Goal: Obtain resource: Download file/media

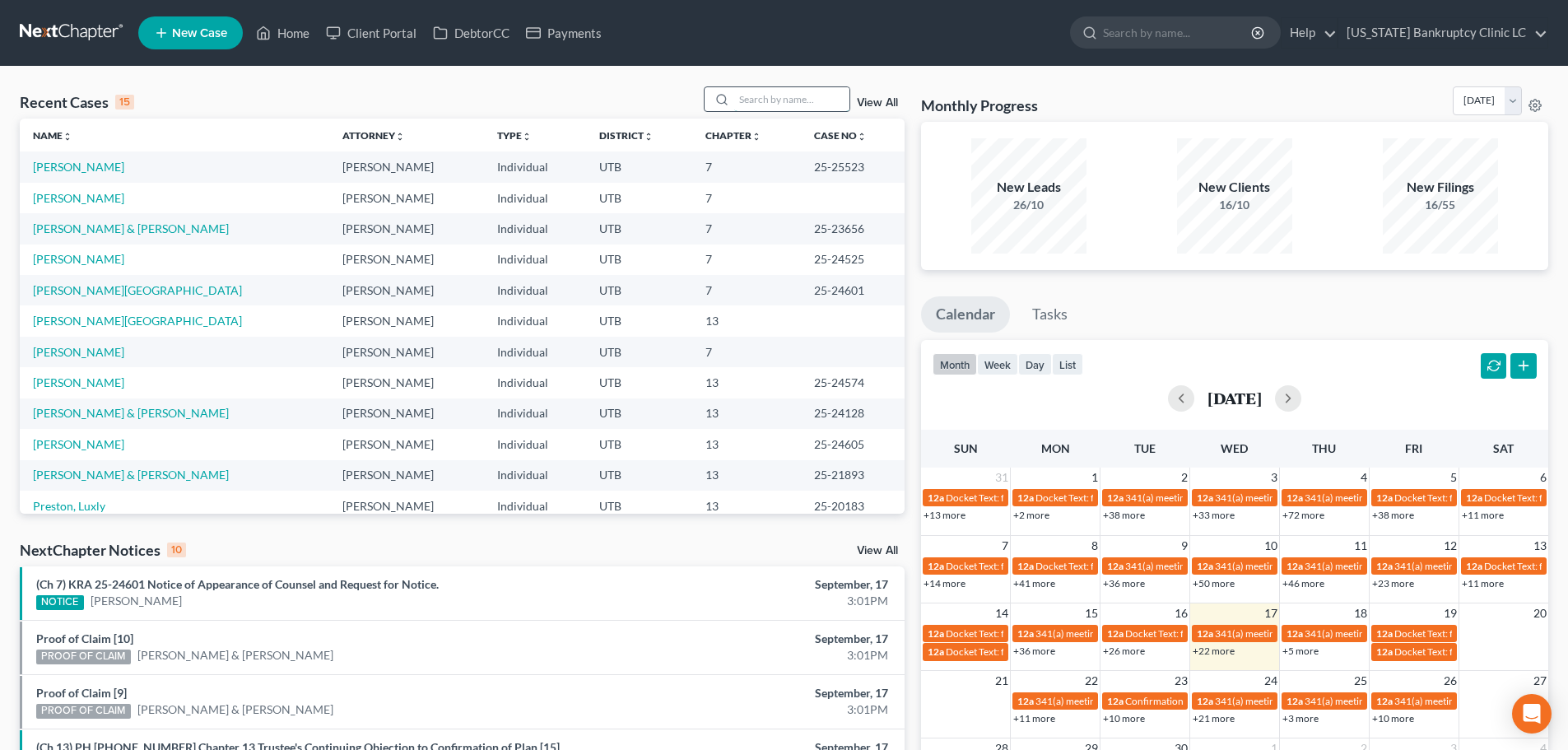
click at [786, 98] on input "search" at bounding box center [791, 99] width 115 height 24
type input "[PERSON_NAME]"
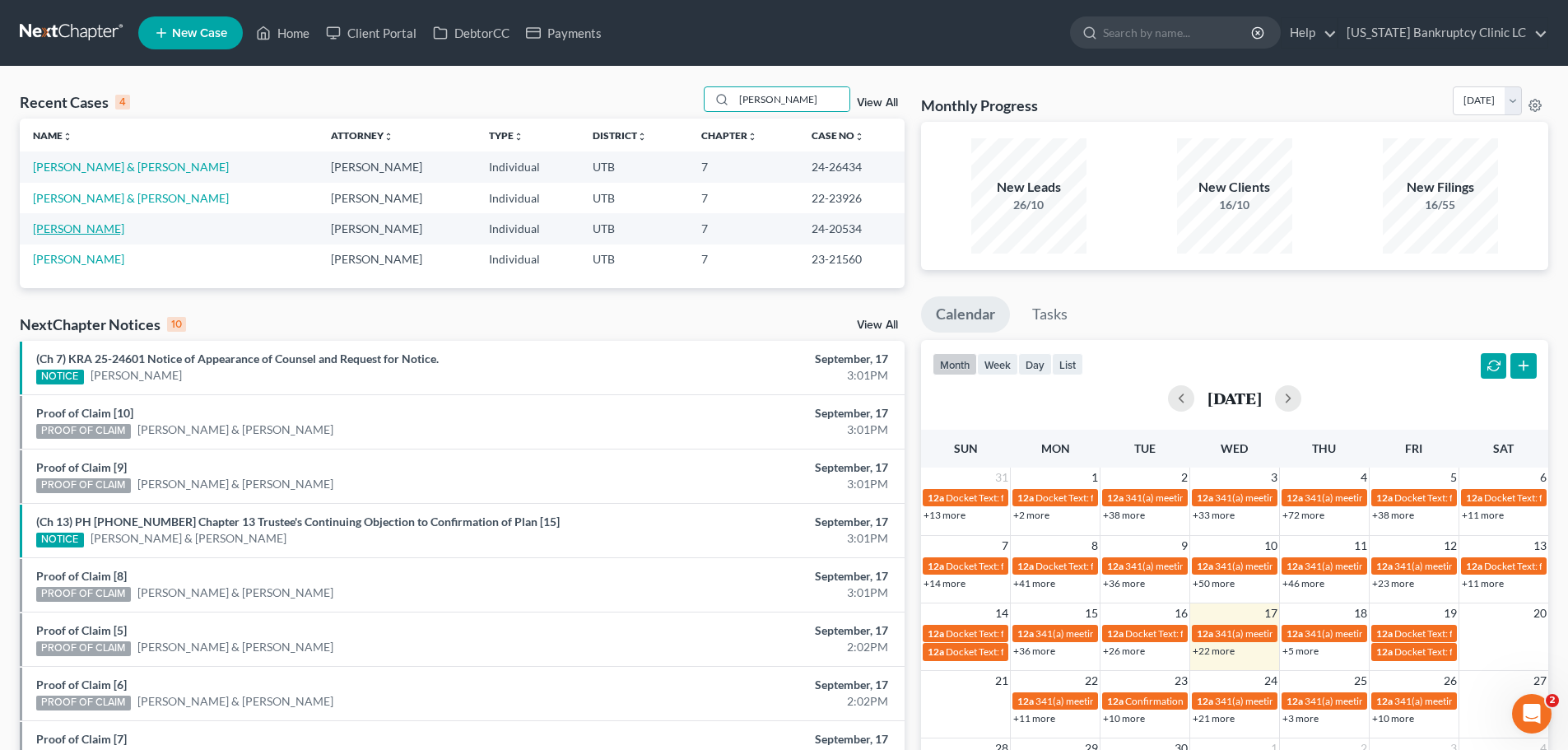
click at [49, 234] on link "[PERSON_NAME]" at bounding box center [79, 229] width 92 height 14
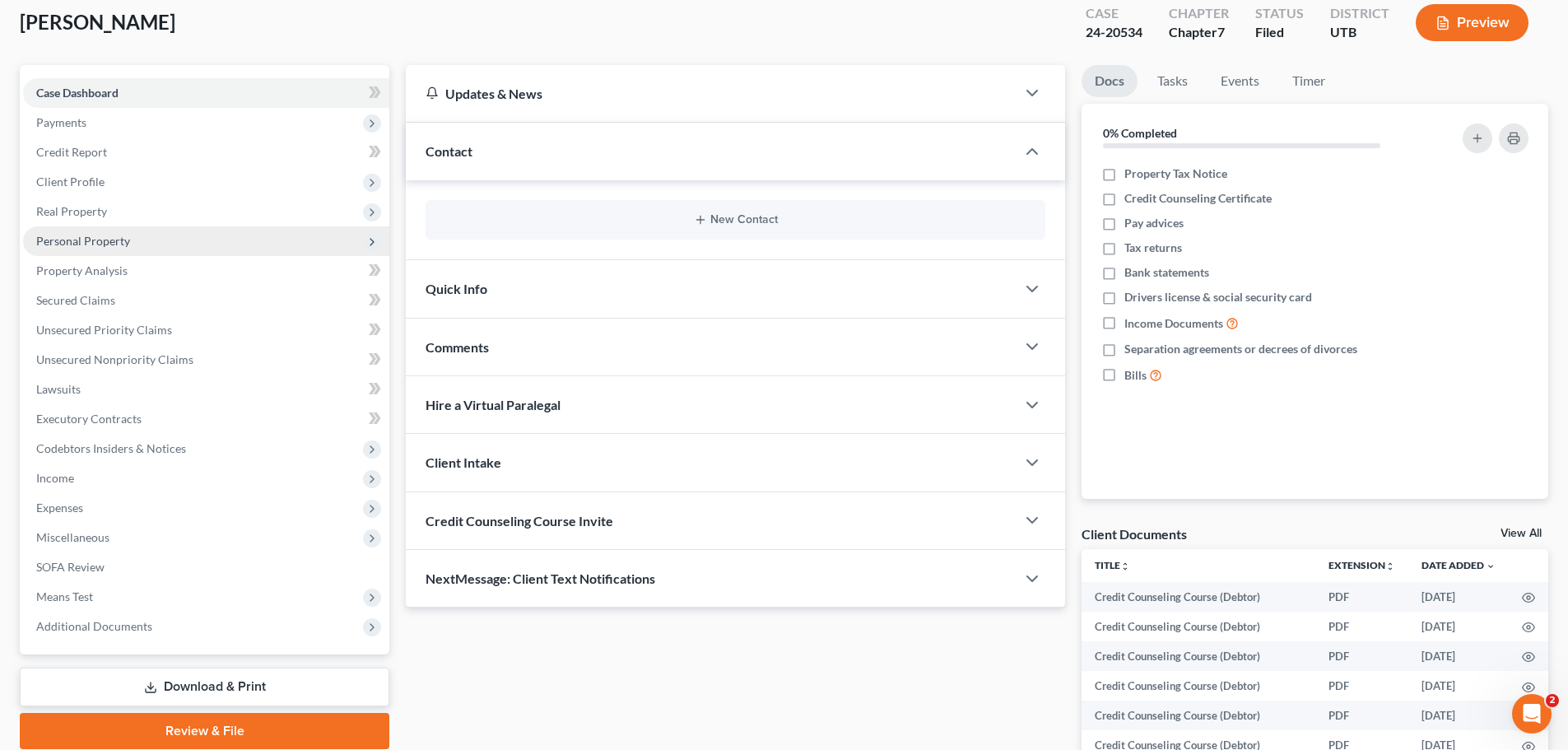
scroll to position [247, 0]
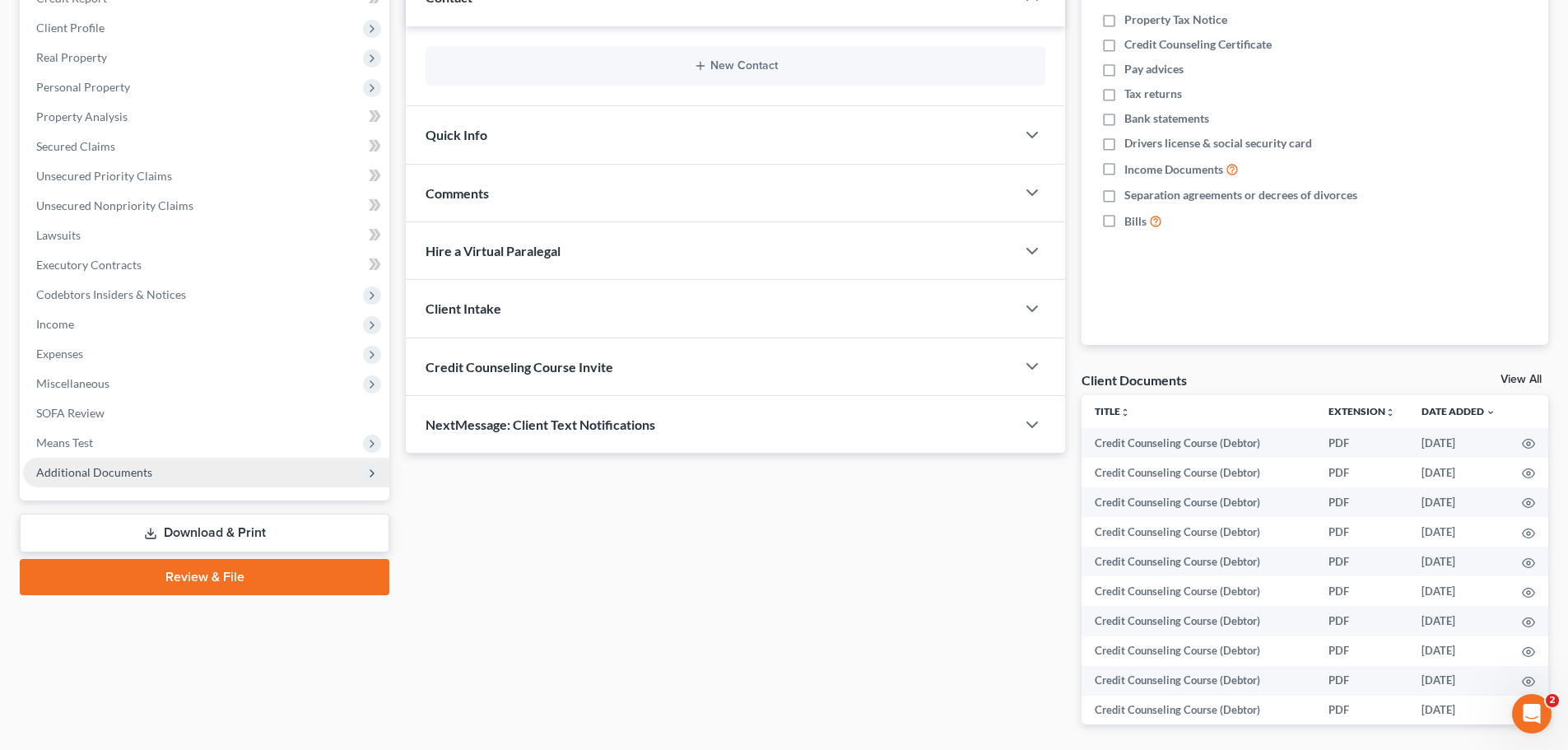
click at [144, 483] on span "Additional Documents" at bounding box center [206, 473] width 366 height 30
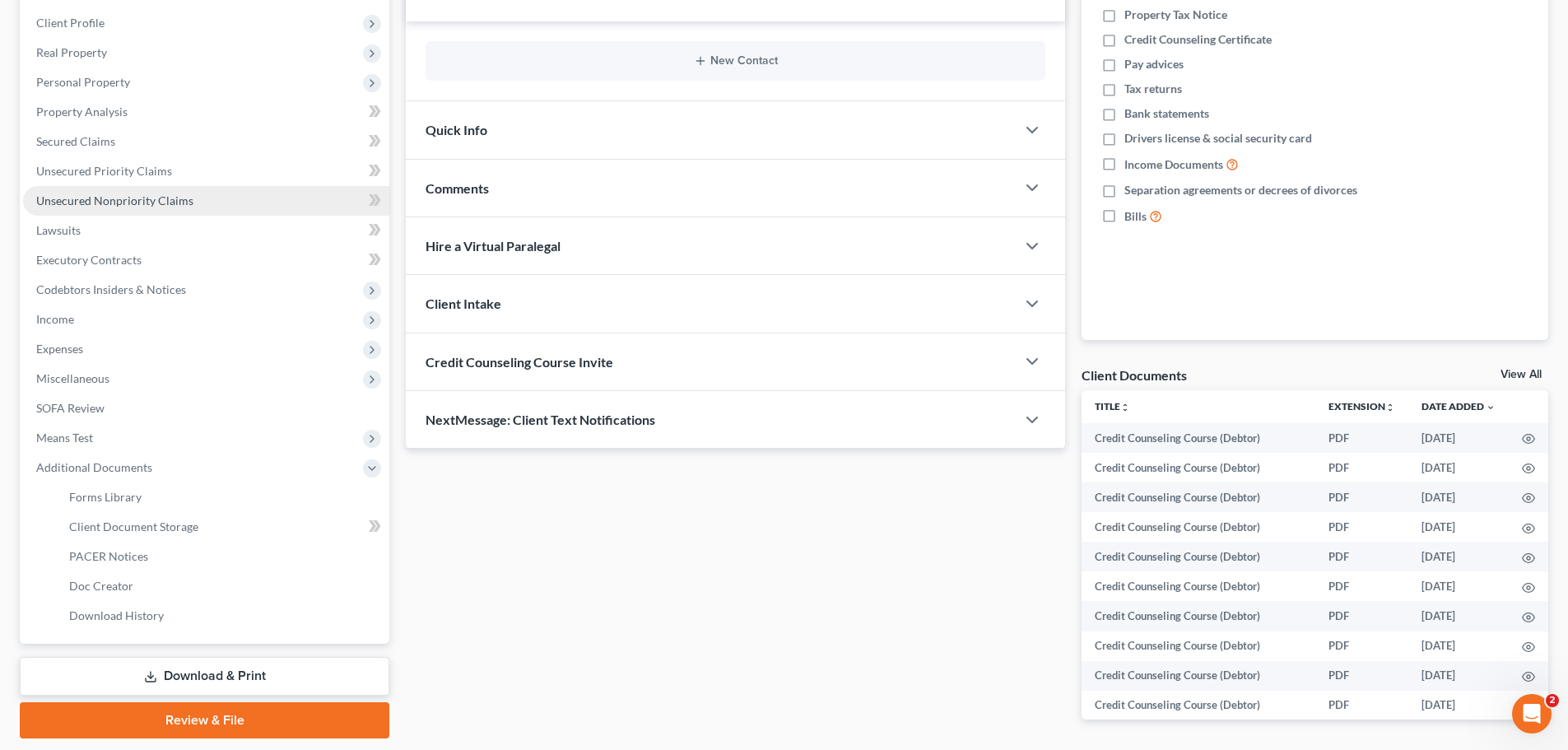
scroll to position [311, 0]
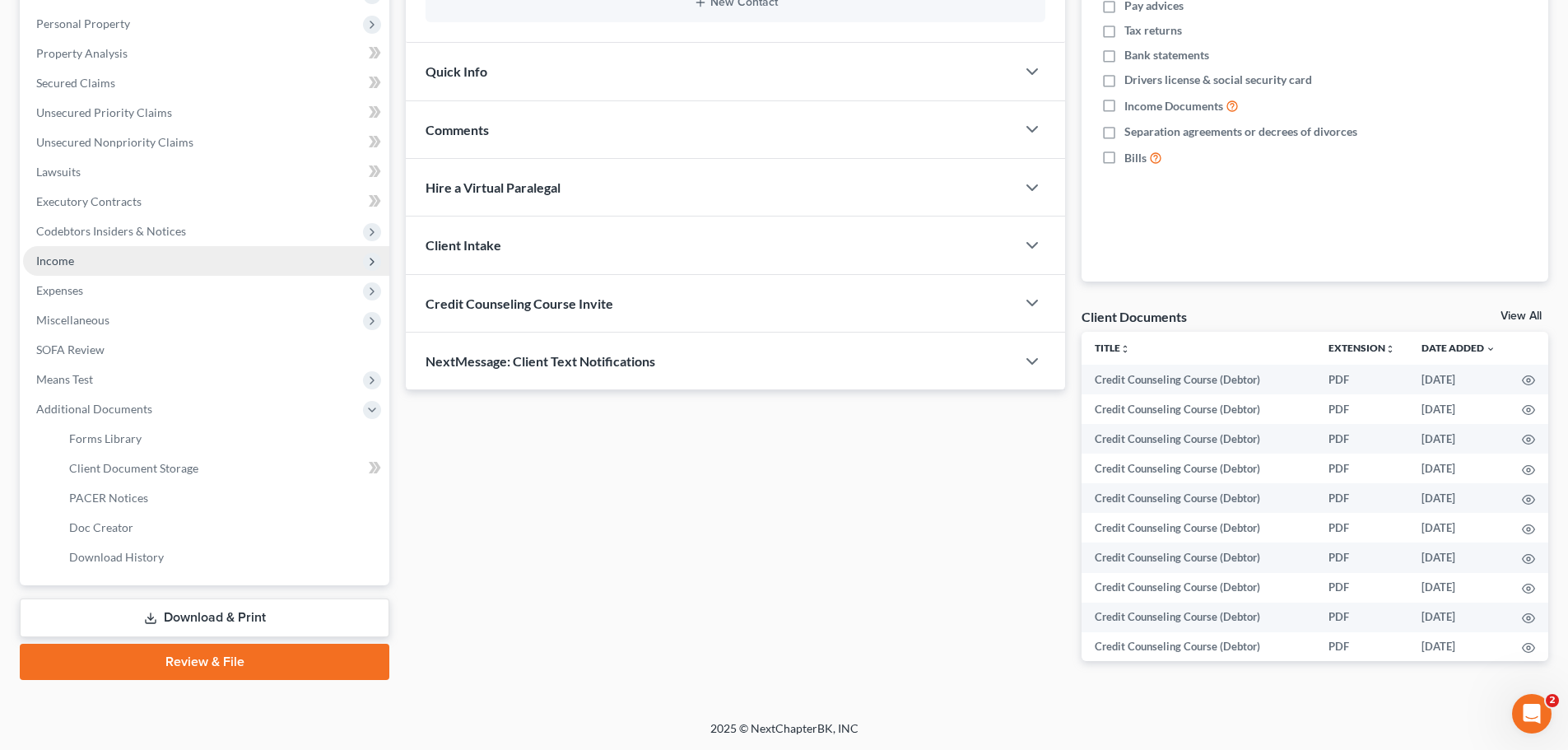
click at [95, 267] on span "Income" at bounding box center [206, 262] width 366 height 30
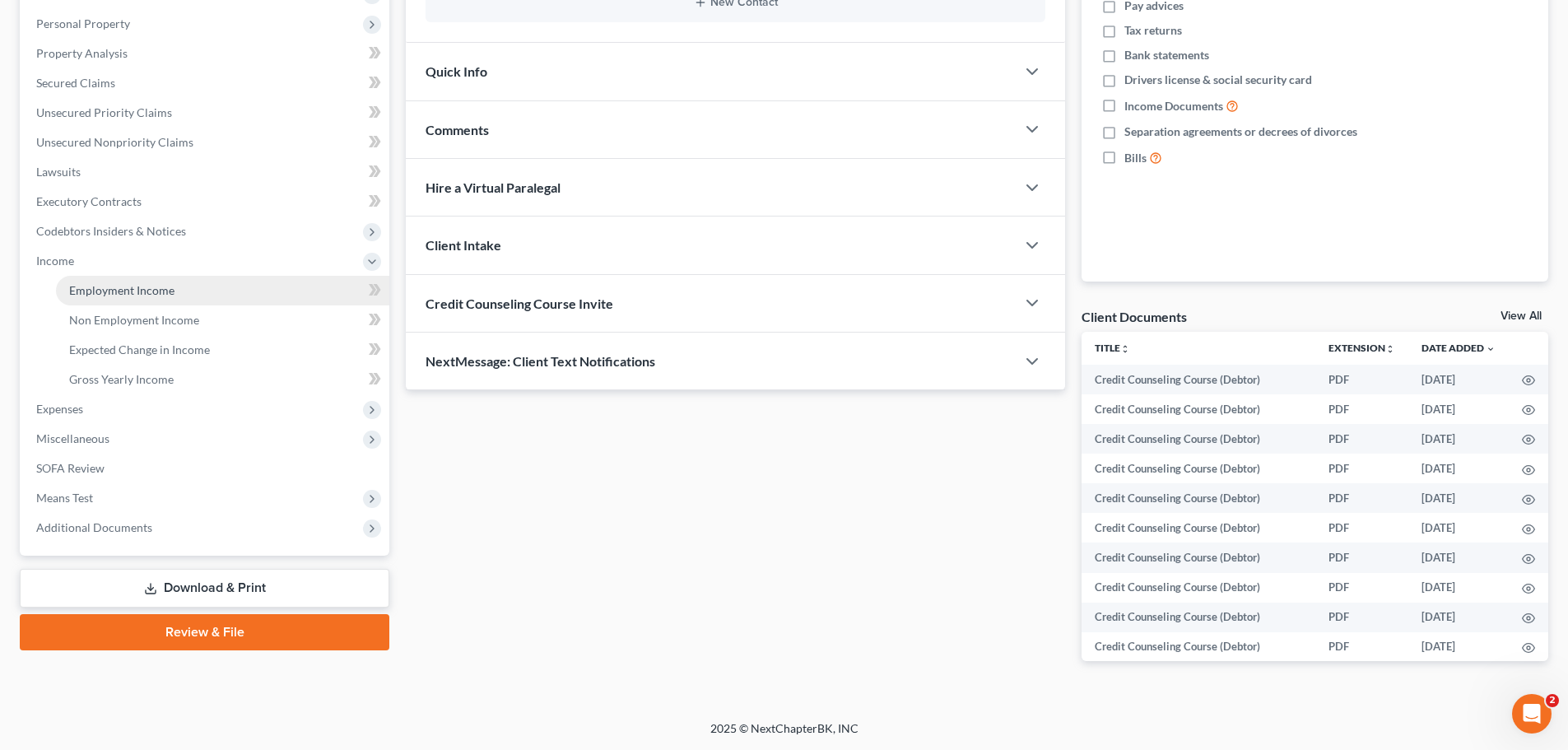
click at [96, 291] on span "Employment Income" at bounding box center [122, 291] width 106 height 14
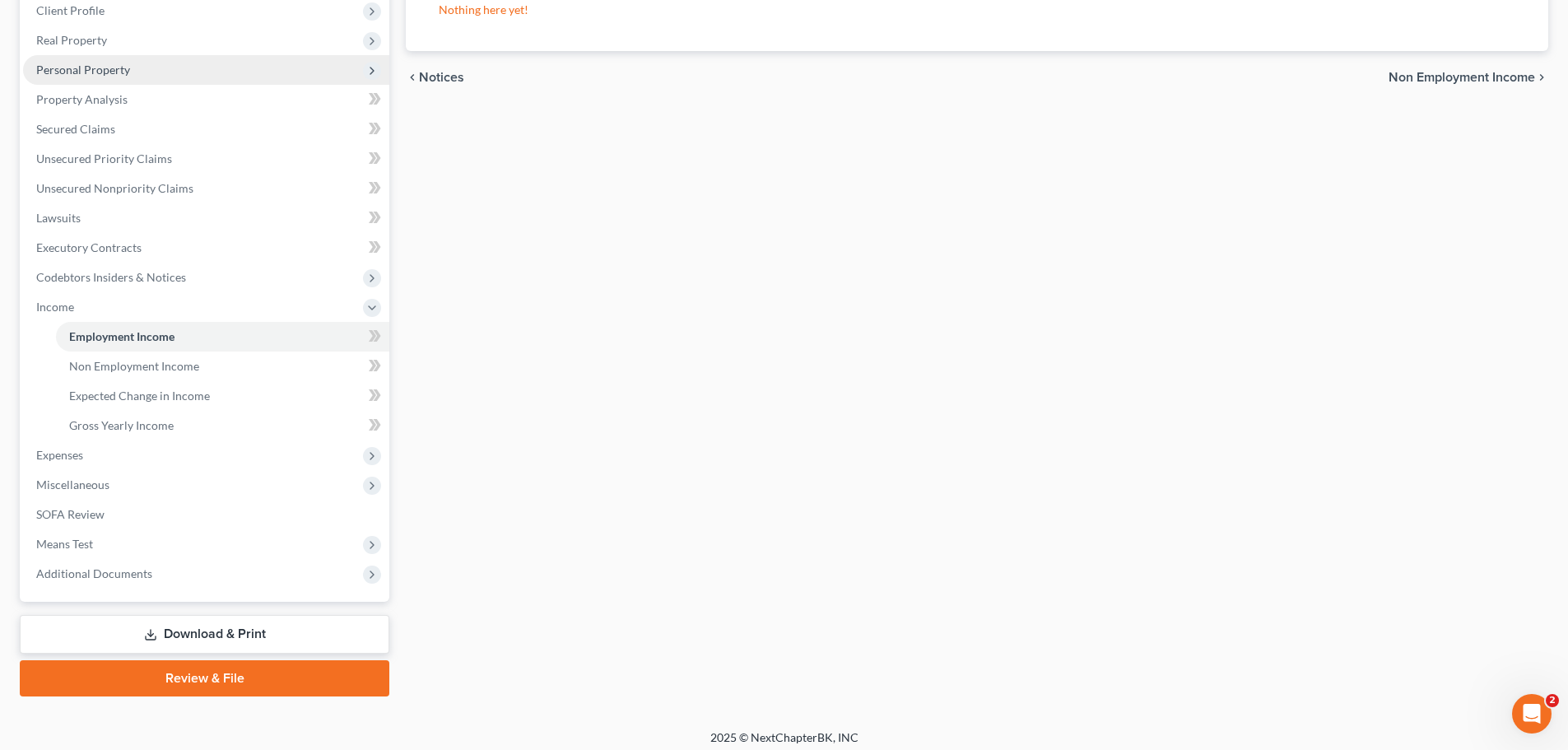
scroll to position [274, 0]
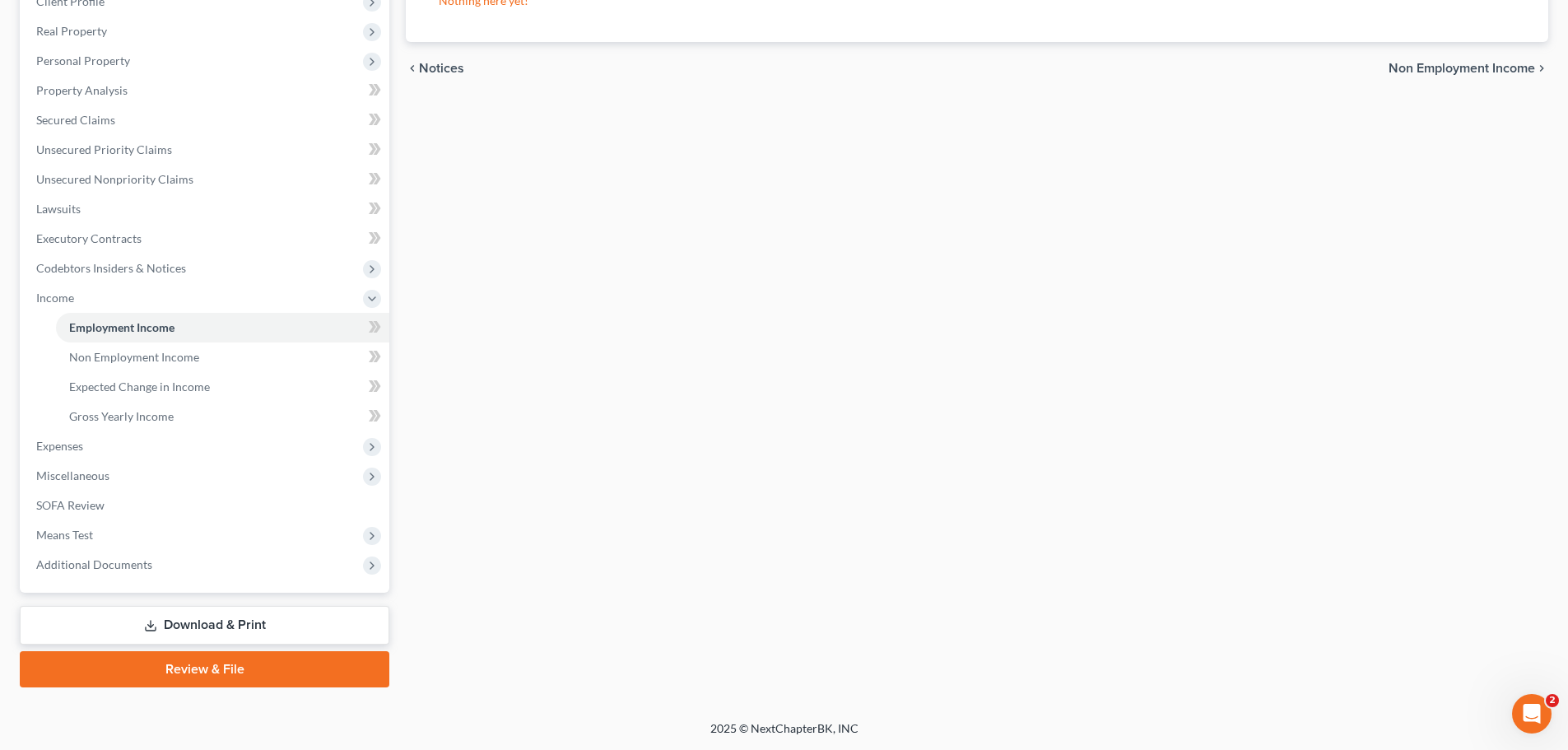
click at [216, 621] on link "Download & Print" at bounding box center [205, 625] width 369 height 39
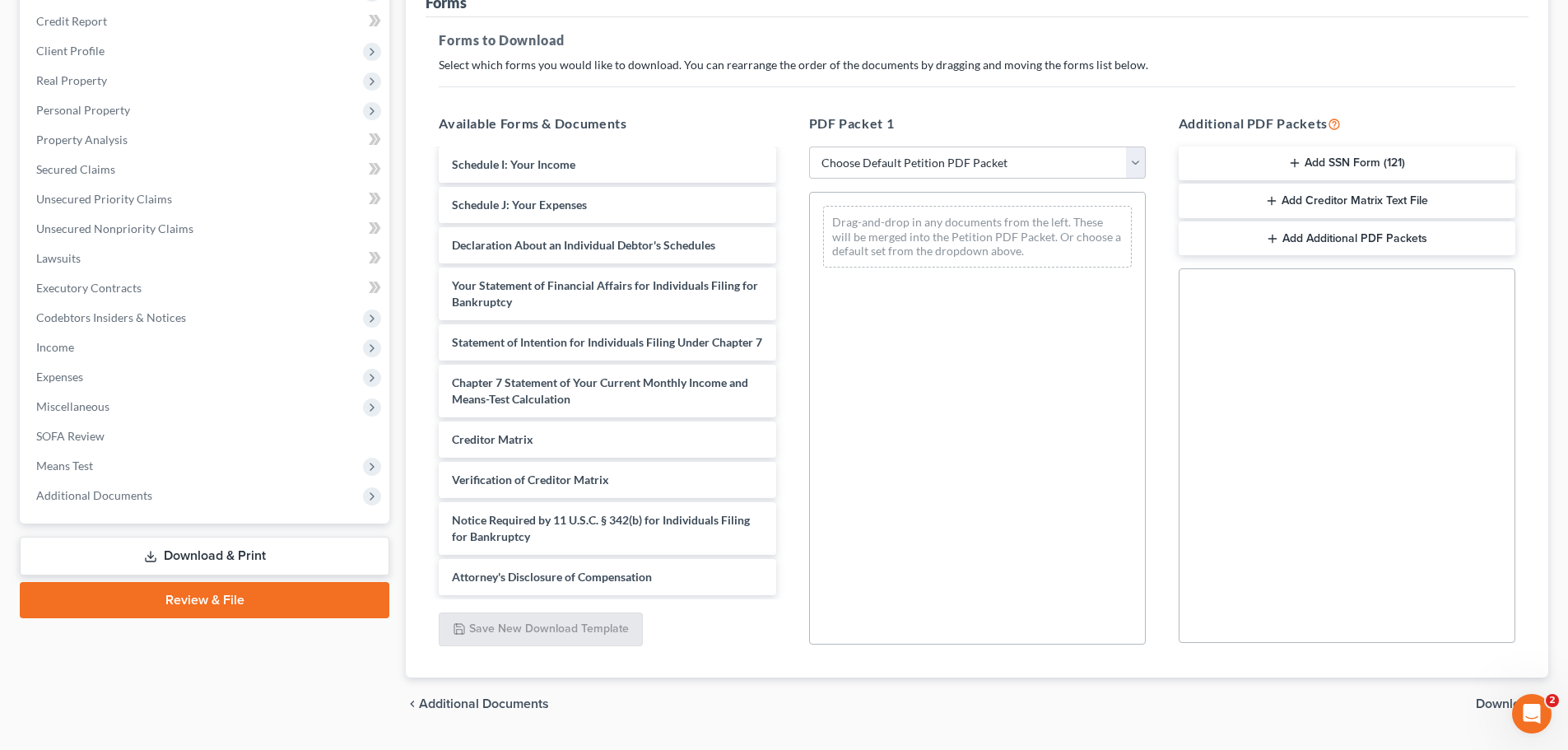
scroll to position [247, 0]
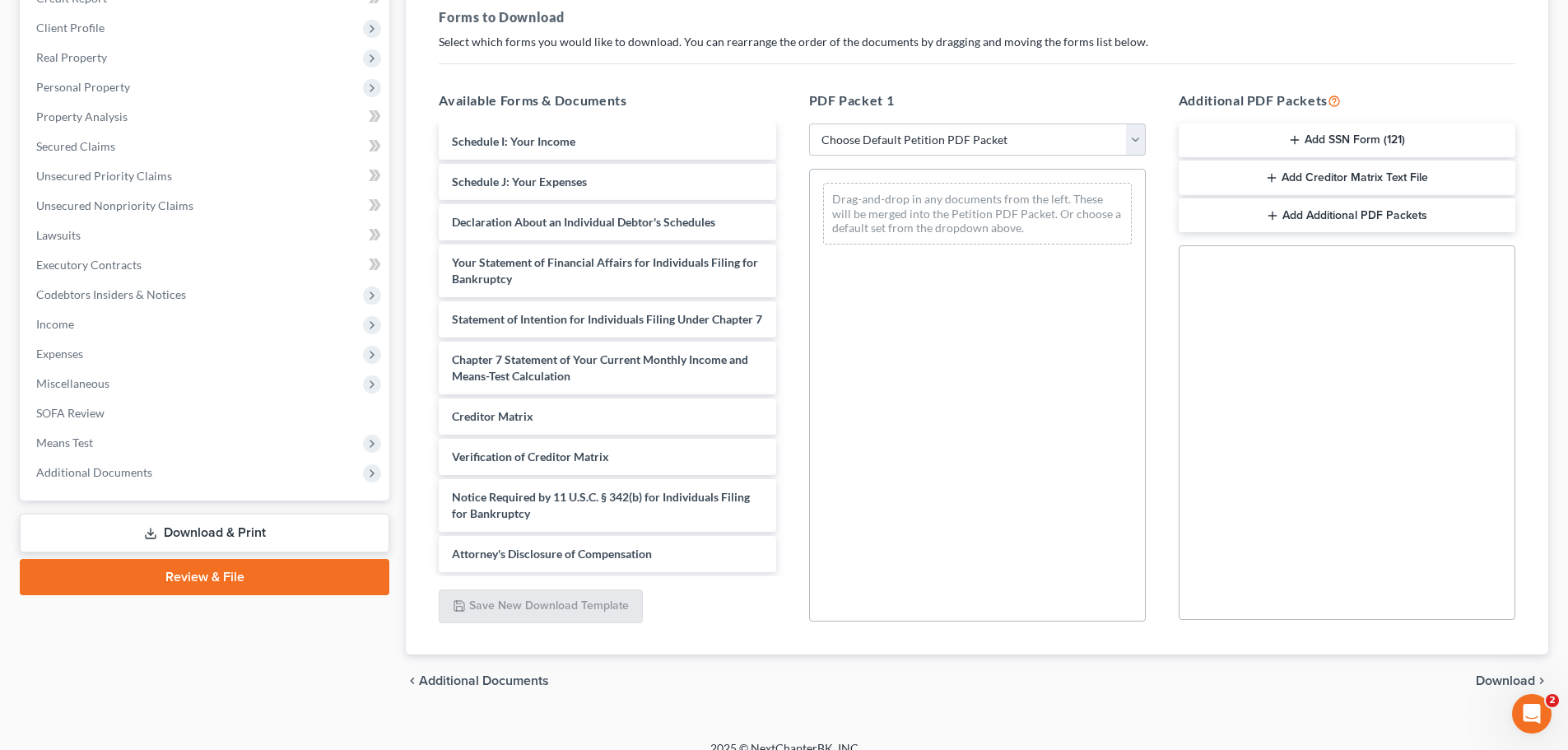
click at [157, 538] on icon at bounding box center [150, 533] width 13 height 13
click at [158, 479] on span "Additional Documents" at bounding box center [206, 473] width 366 height 30
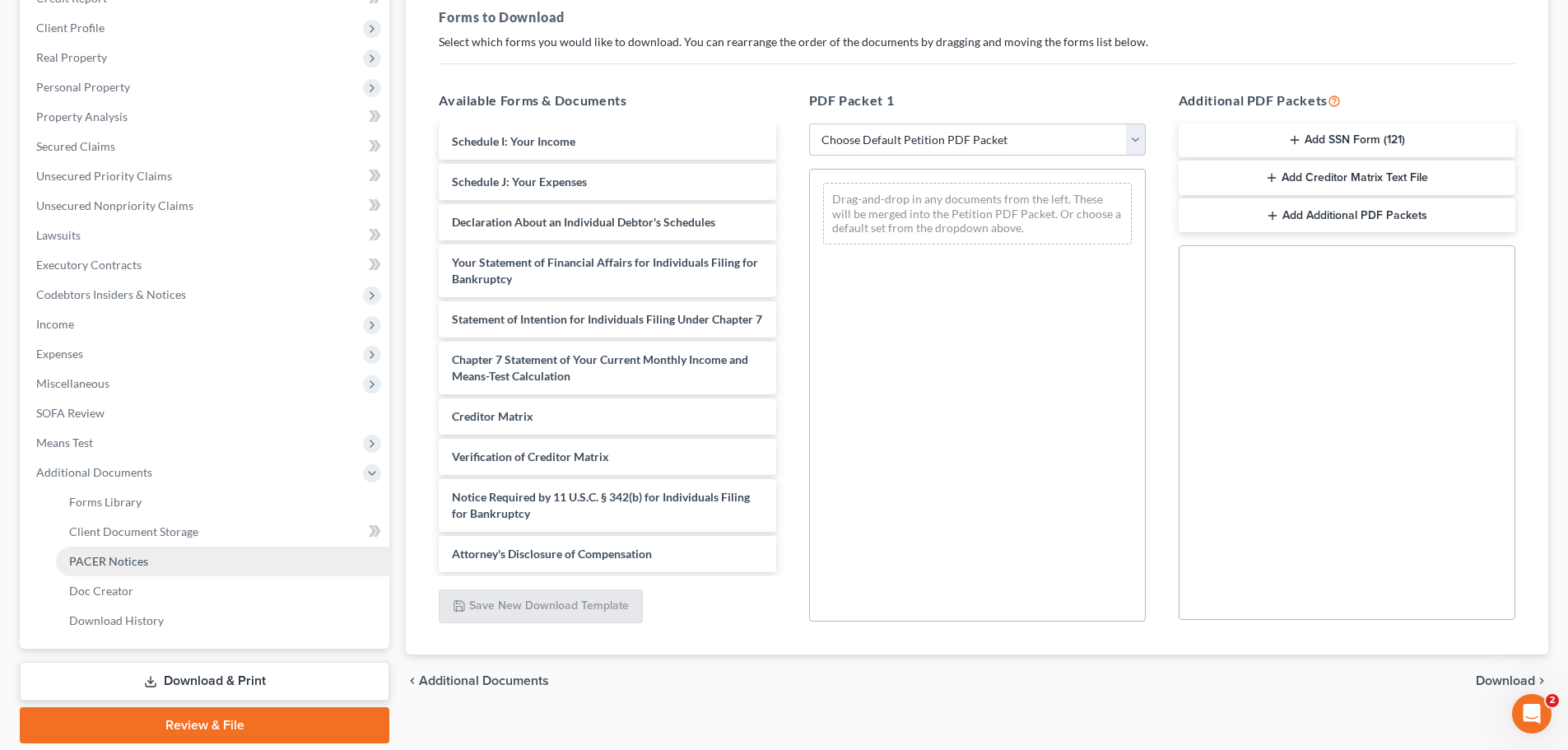
click at [145, 558] on span "PACER Notices" at bounding box center [108, 561] width 79 height 14
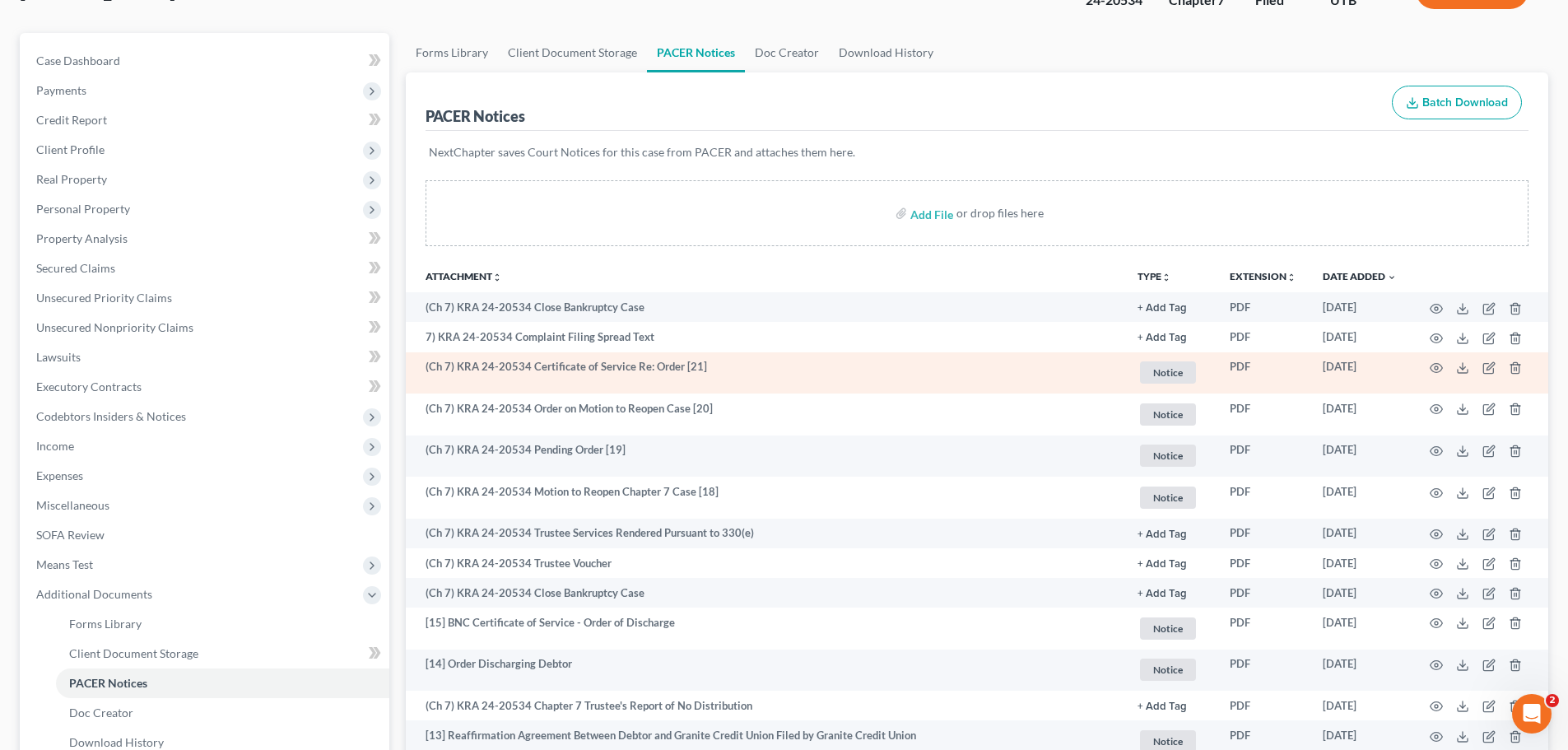
scroll to position [165, 0]
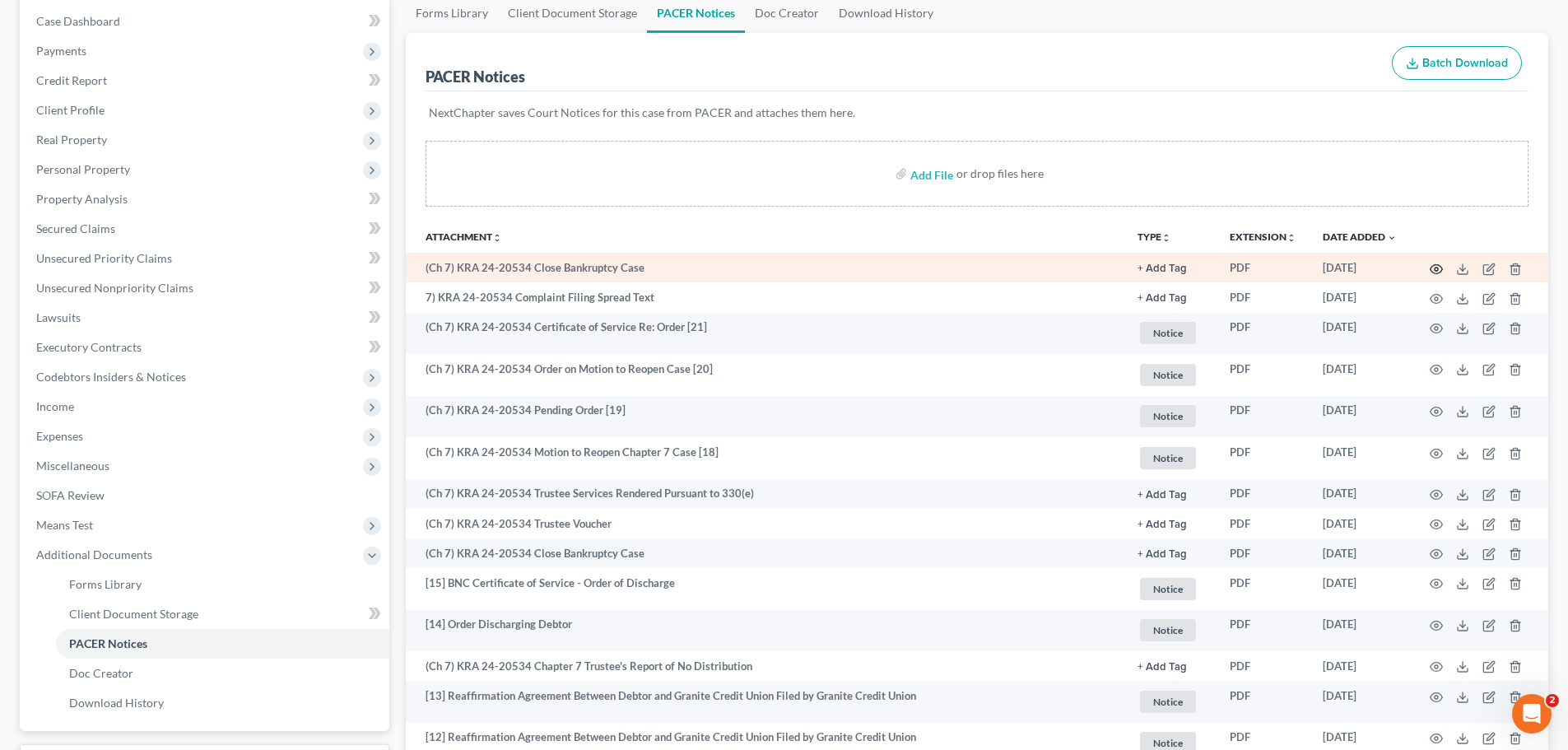
click at [1436, 268] on circle "button" at bounding box center [1436, 269] width 3 height 3
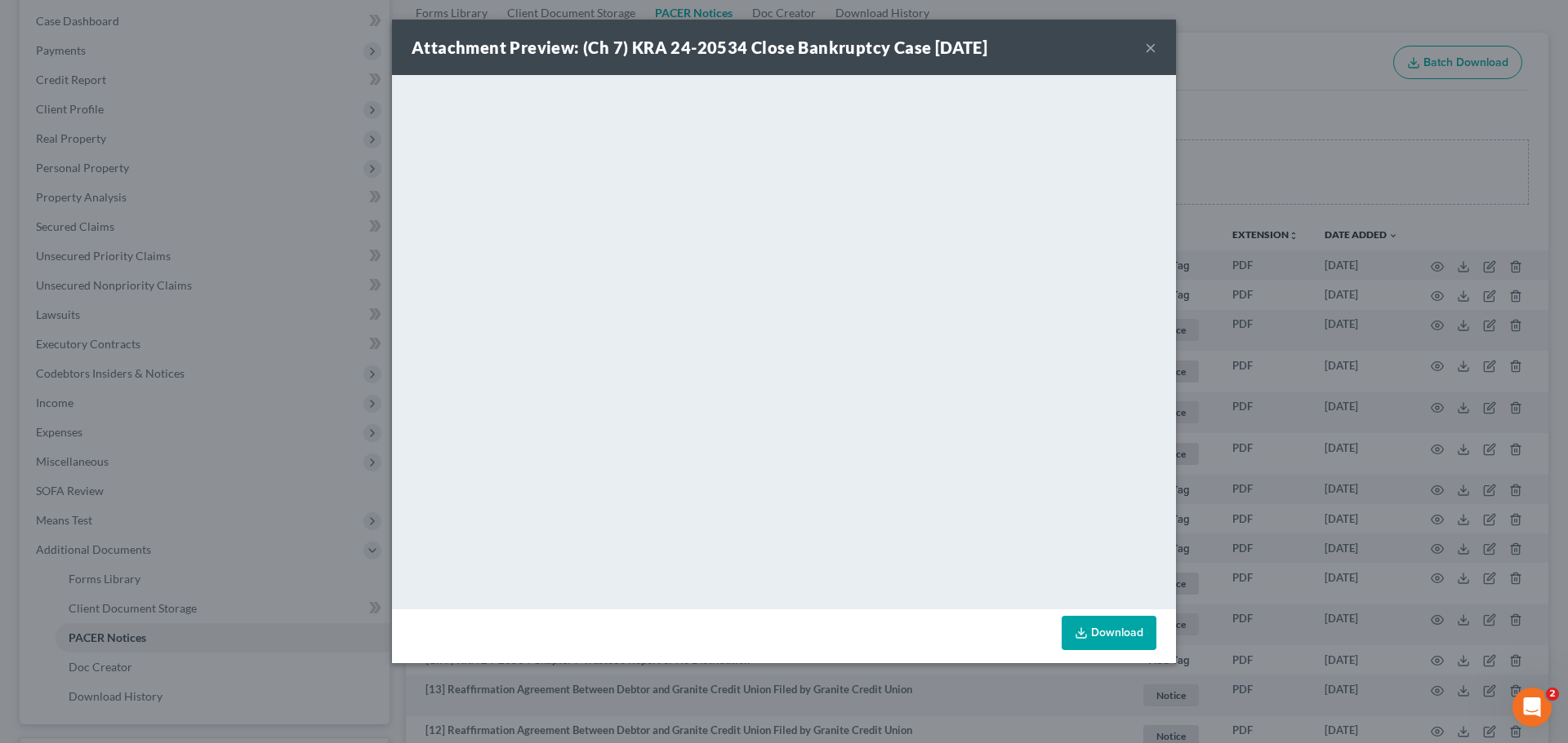
click at [1149, 46] on button "×" at bounding box center [1150, 47] width 12 height 20
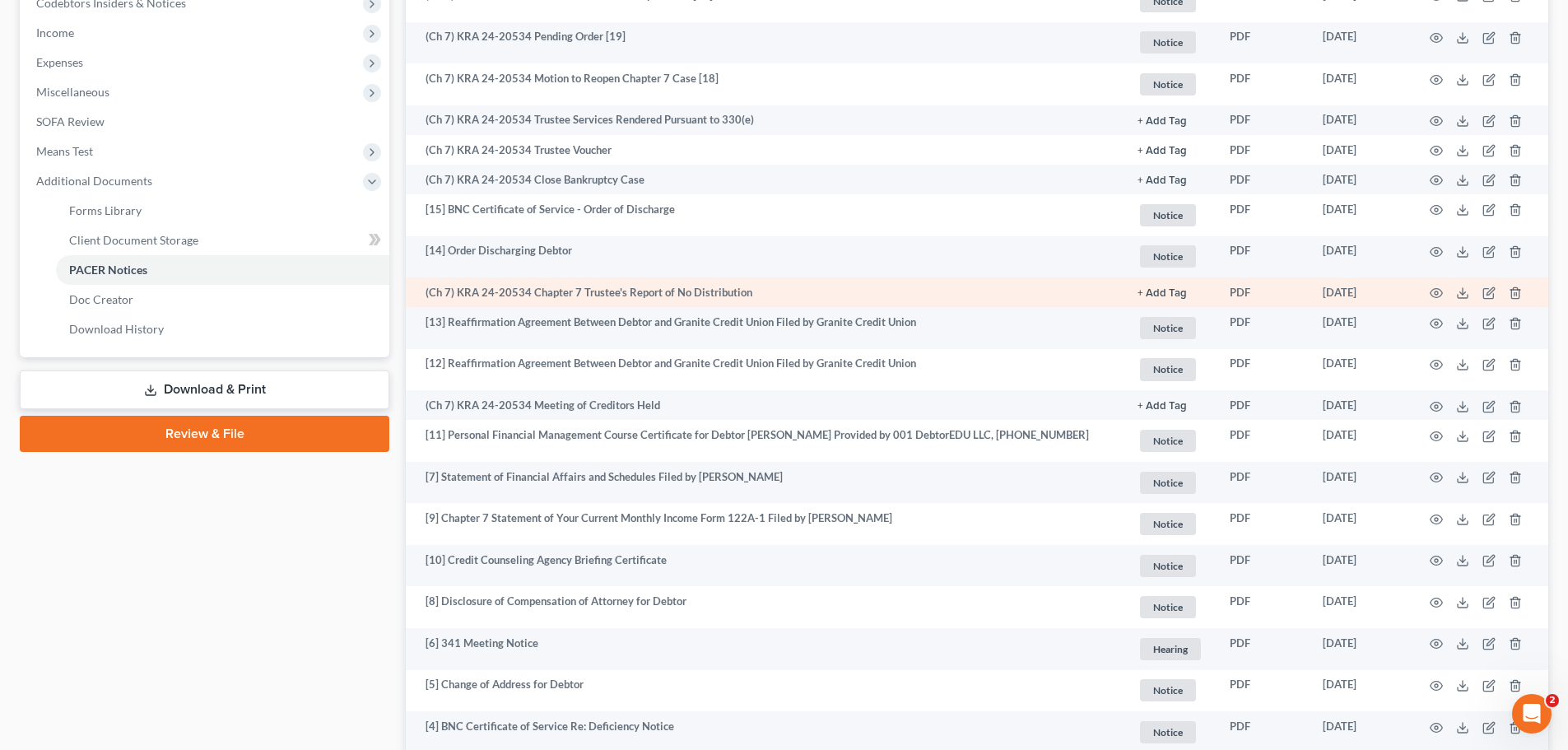
scroll to position [576, 0]
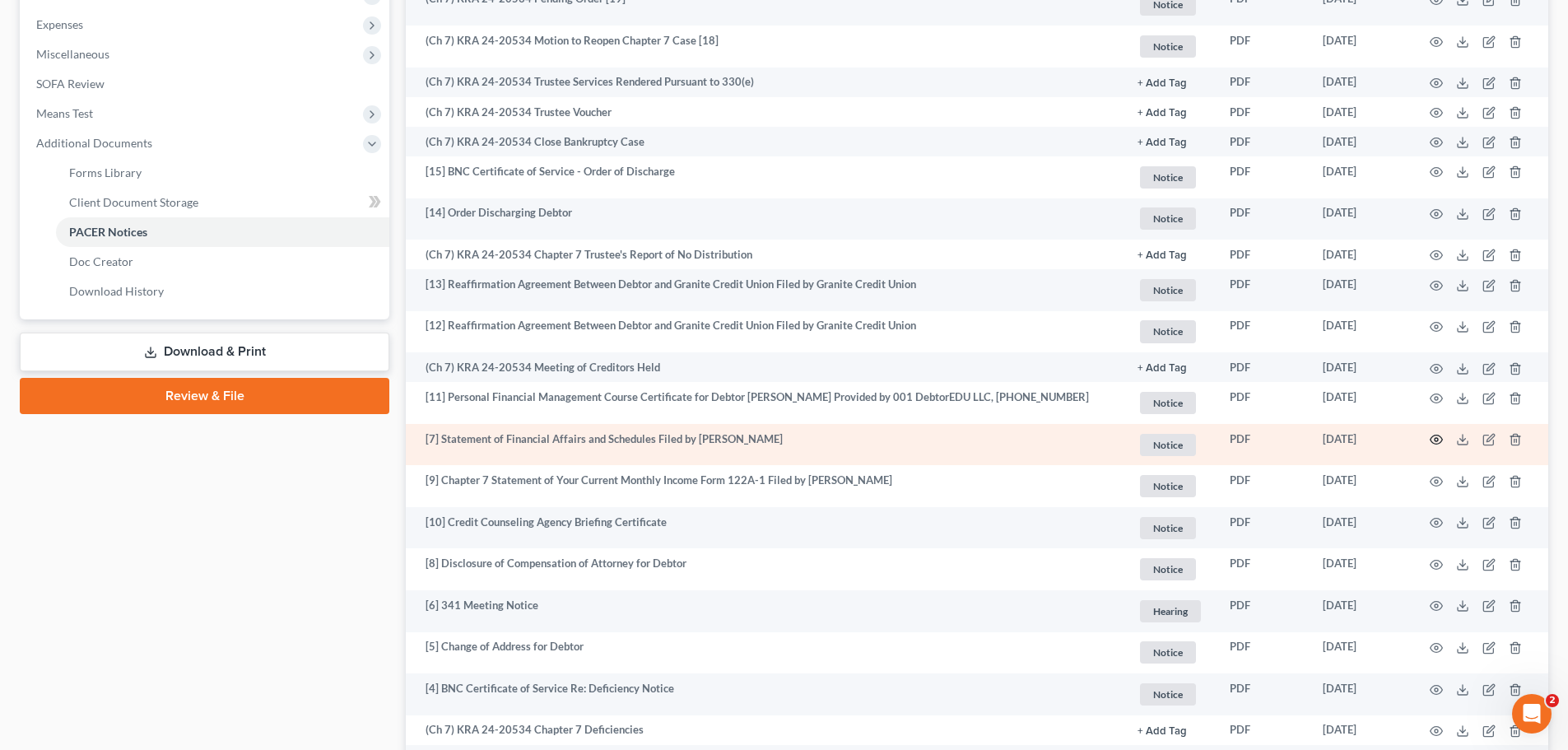
click at [1431, 436] on icon "button" at bounding box center [1436, 439] width 13 height 13
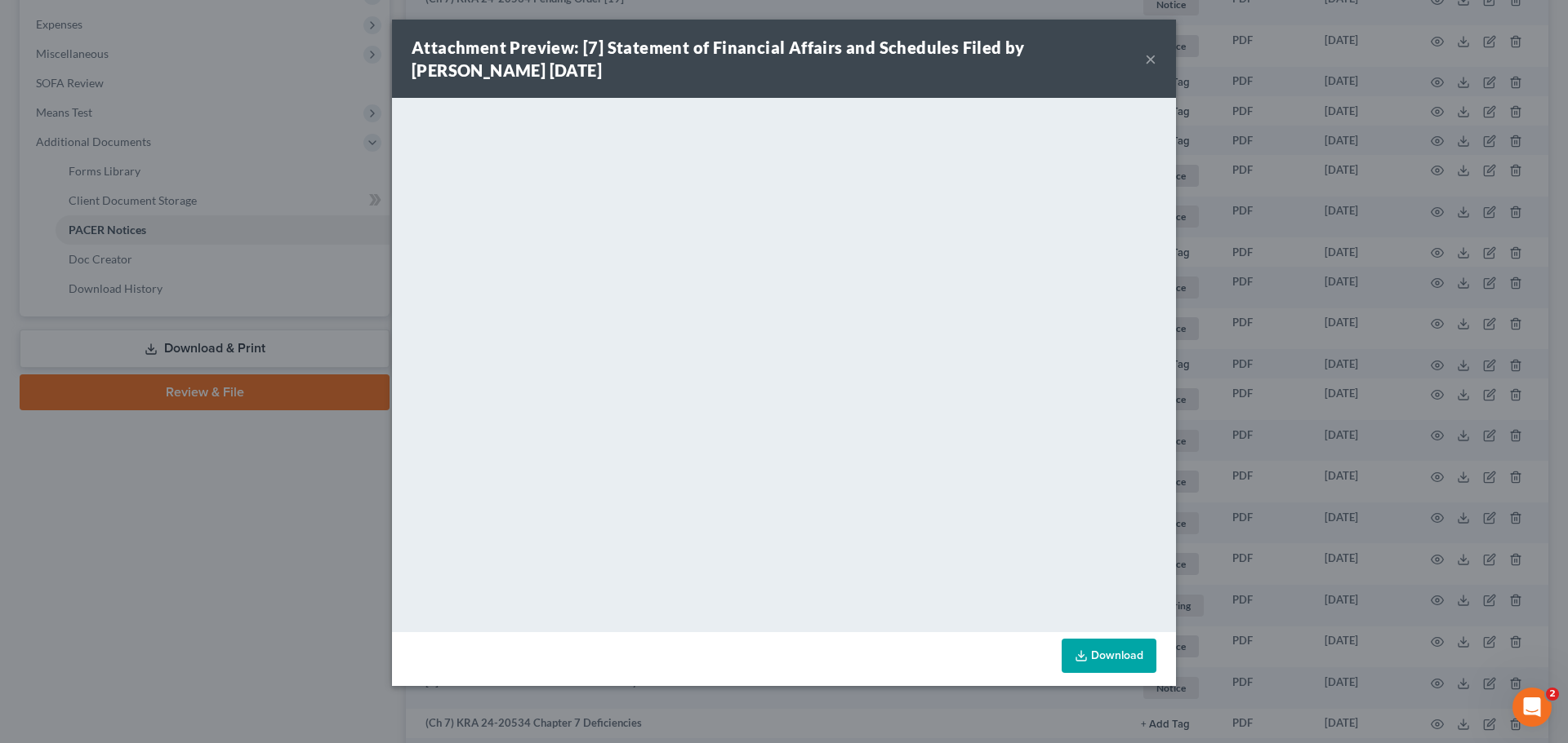
click at [1150, 60] on button "×" at bounding box center [1150, 58] width 12 height 20
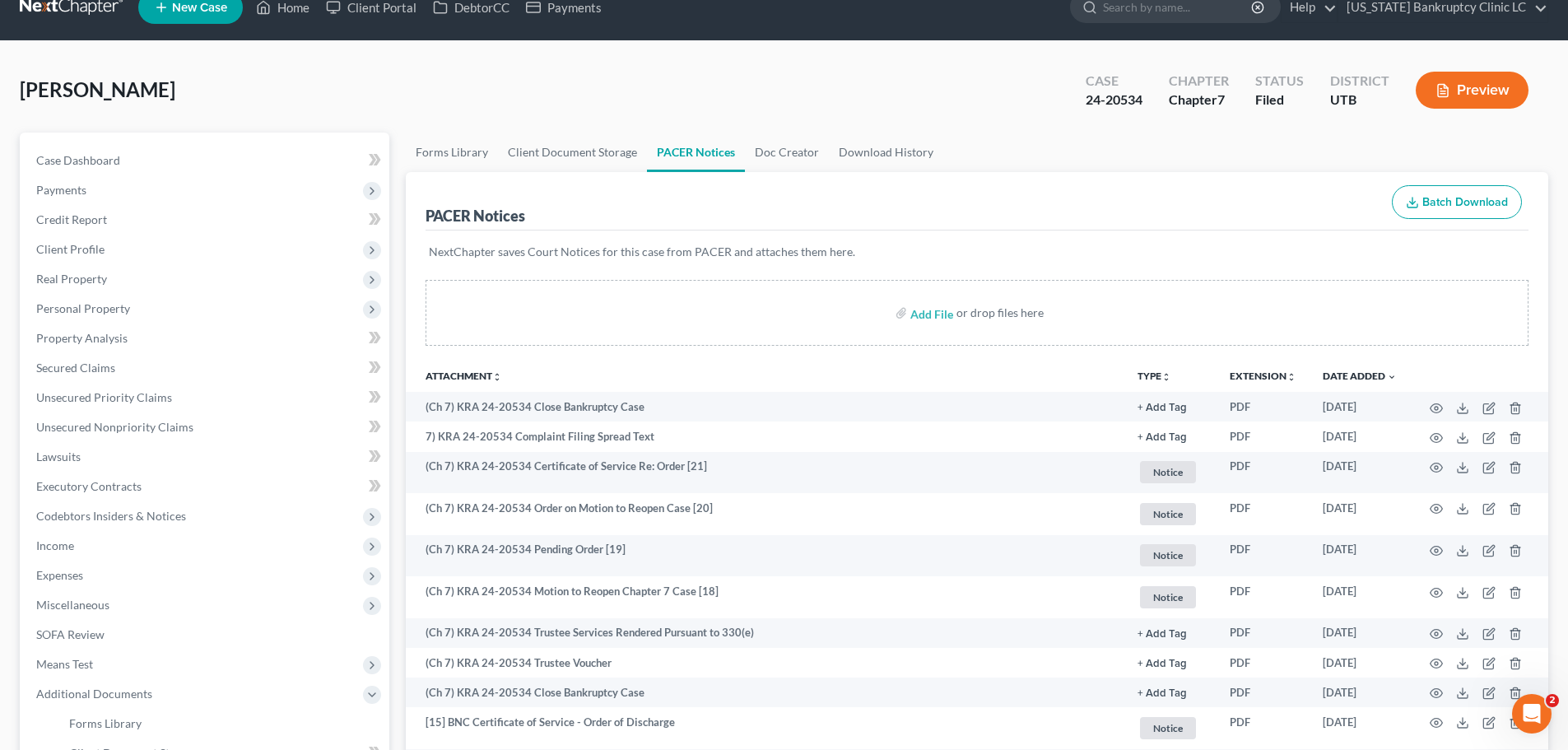
scroll to position [0, 0]
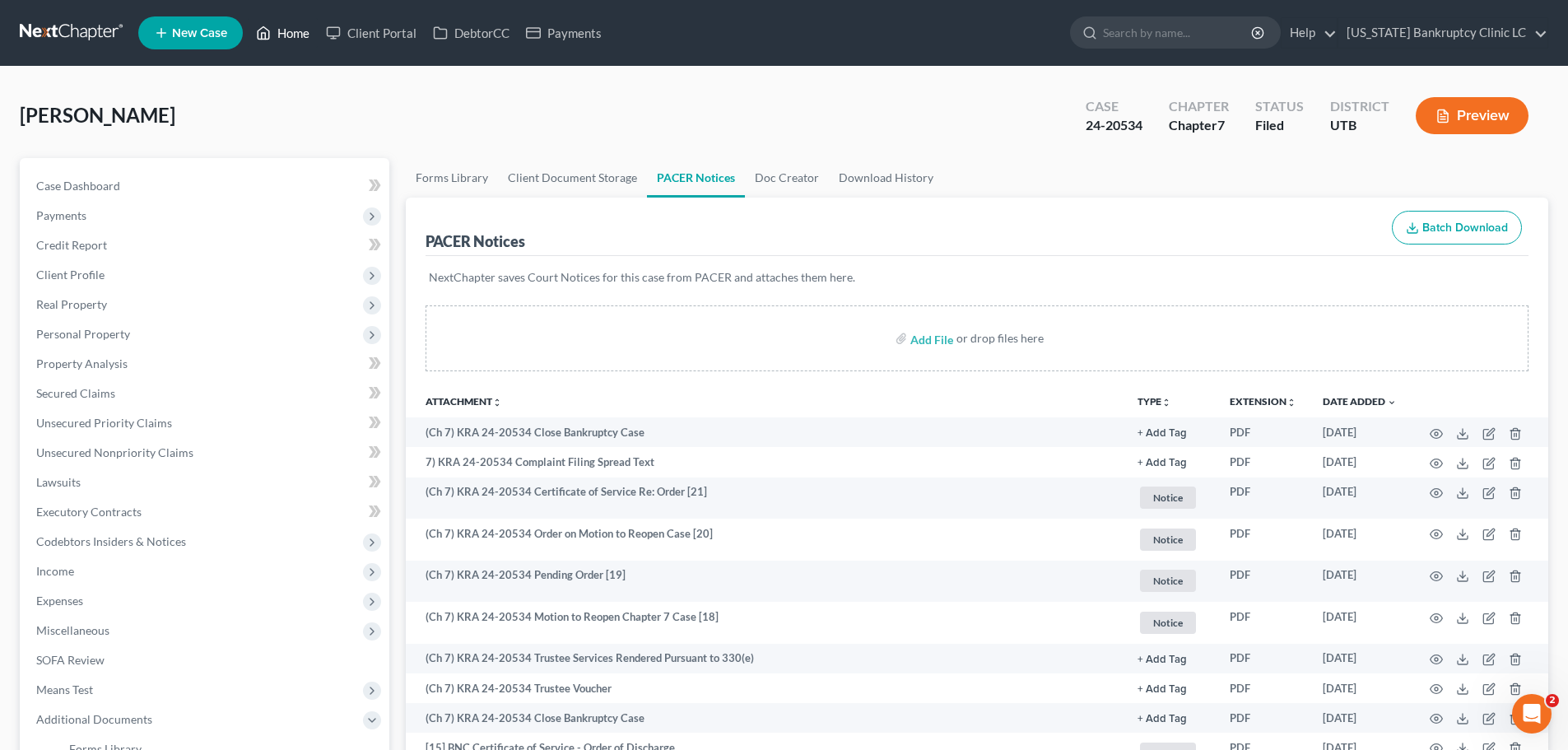
click at [286, 35] on link "Home" at bounding box center [282, 33] width 70 height 30
